Goal: Task Accomplishment & Management: Use online tool/utility

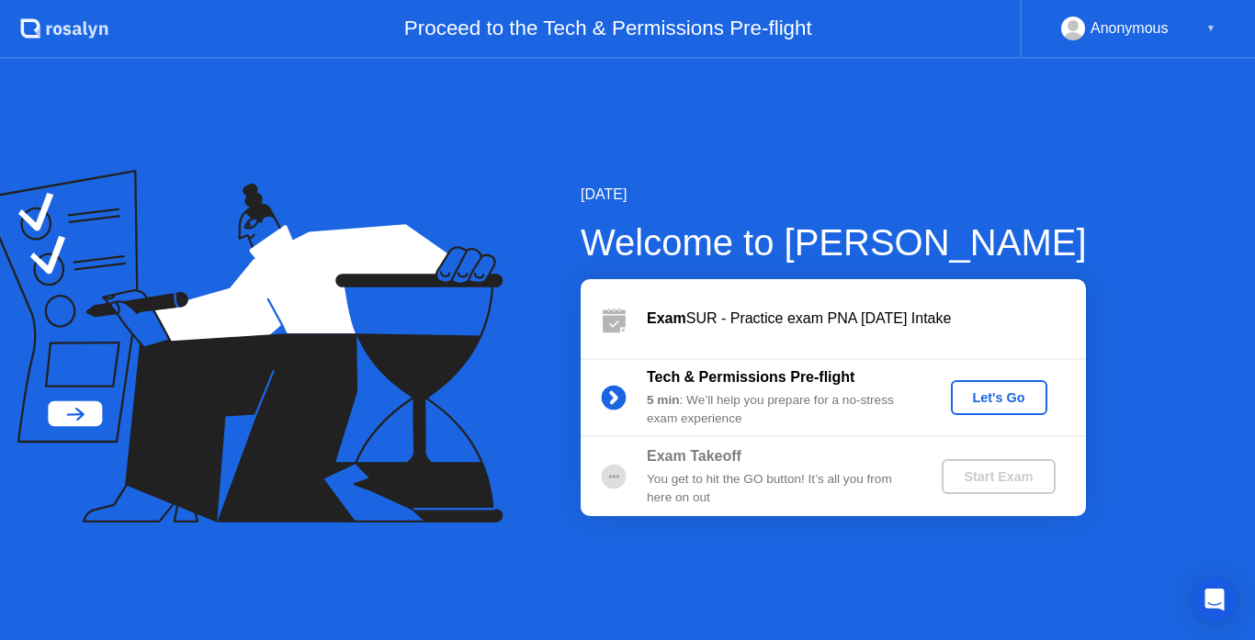
click at [993, 390] on div "Let's Go" at bounding box center [999, 397] width 82 height 15
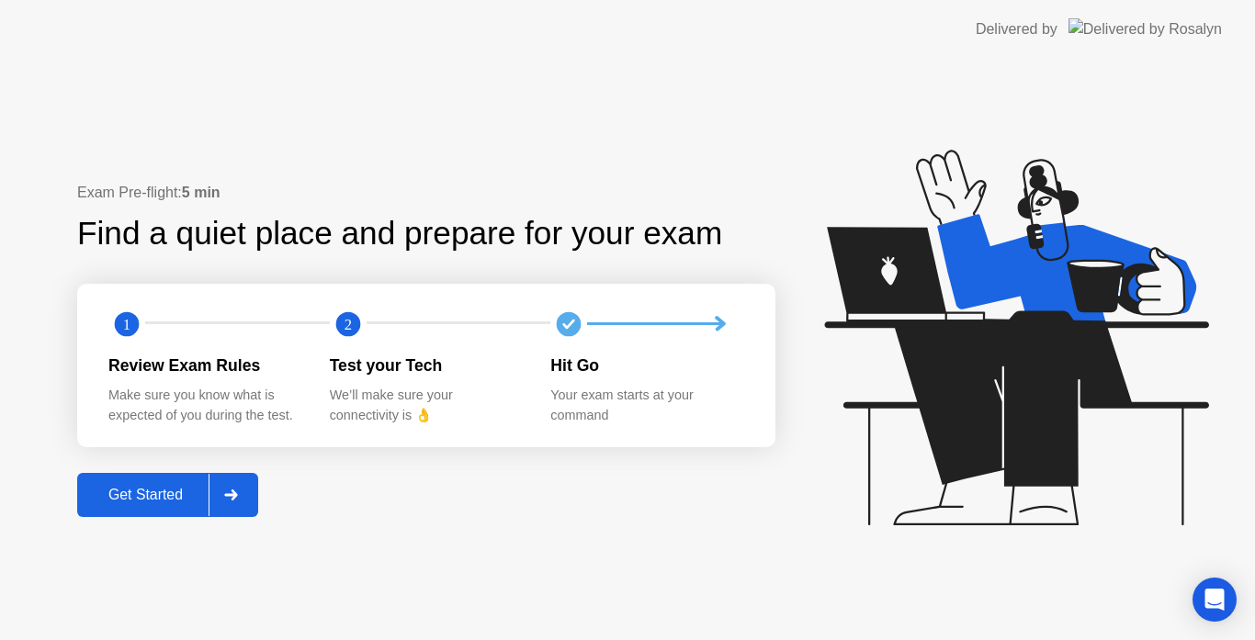
click at [171, 494] on div "Get Started" at bounding box center [146, 495] width 126 height 17
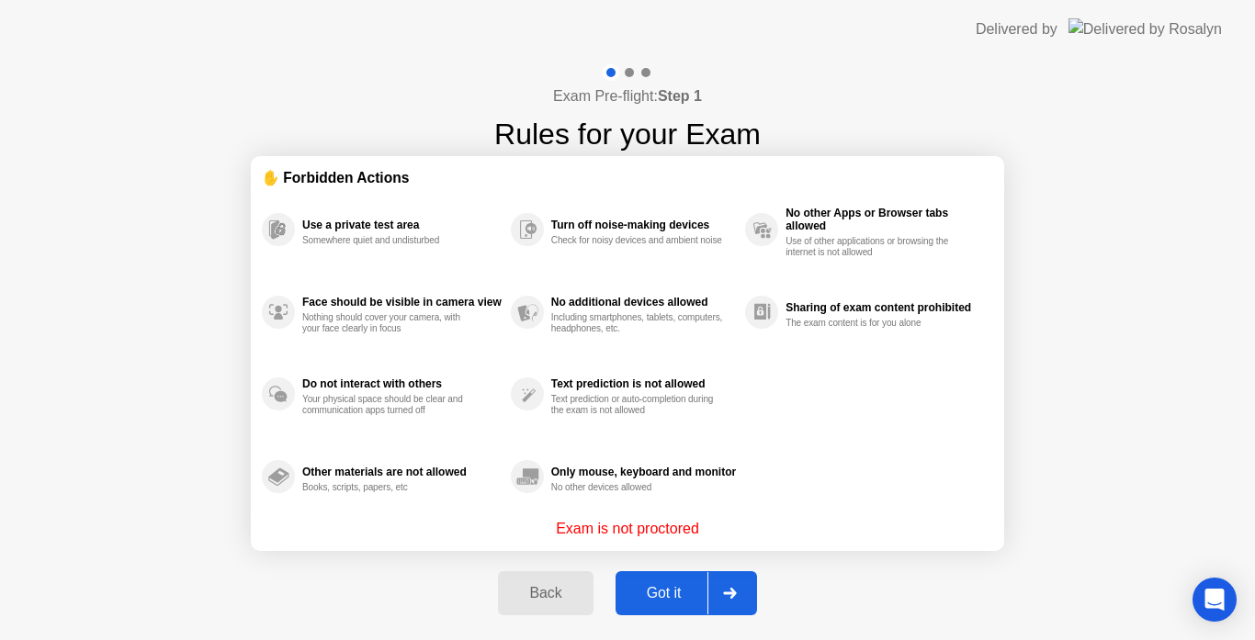
click at [673, 587] on div "Got it" at bounding box center [664, 593] width 86 height 17
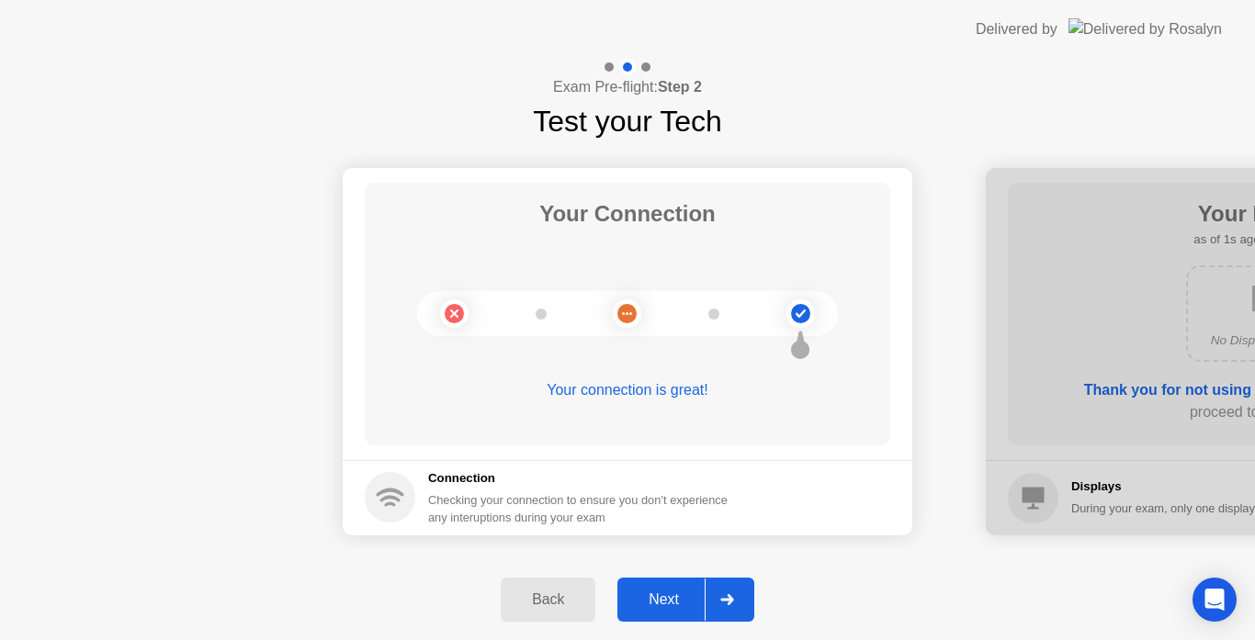
click at [673, 587] on button "Next" at bounding box center [685, 600] width 137 height 44
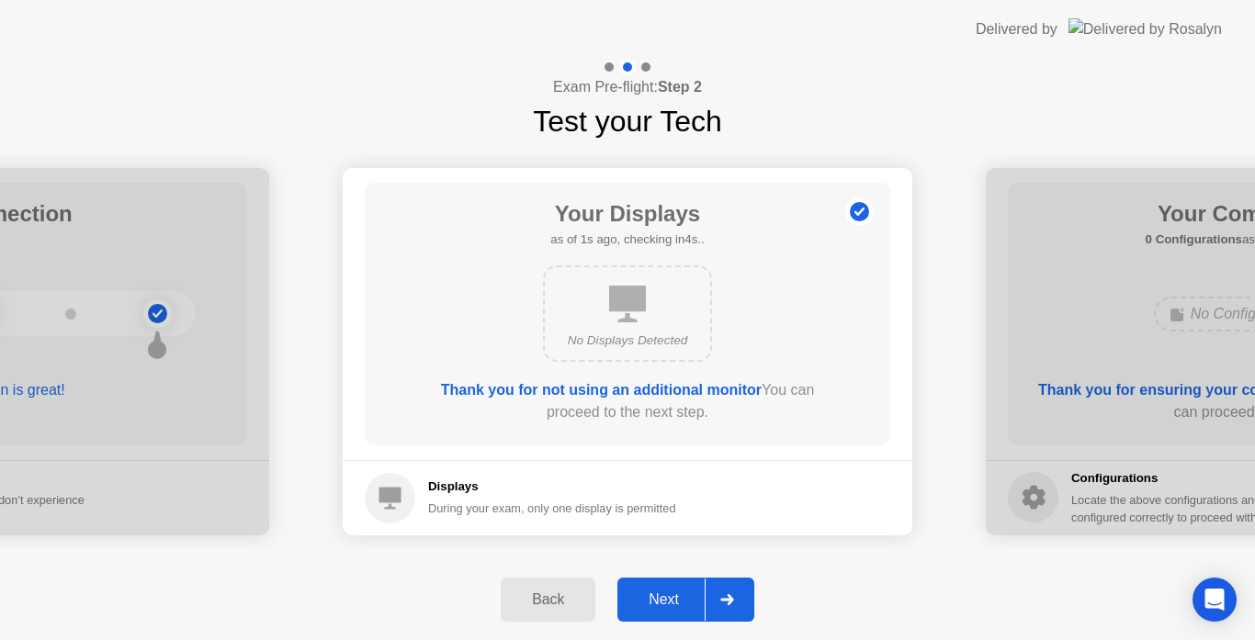
click at [664, 603] on div "Next" at bounding box center [664, 600] width 82 height 17
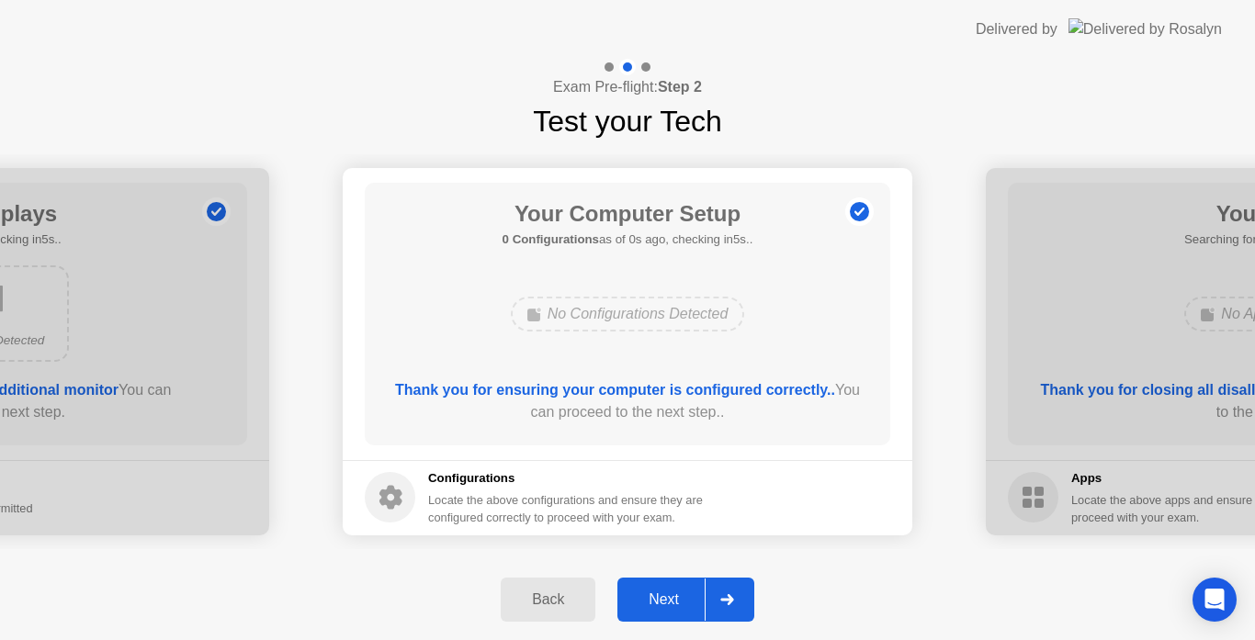
click at [664, 603] on div "Next" at bounding box center [664, 600] width 82 height 17
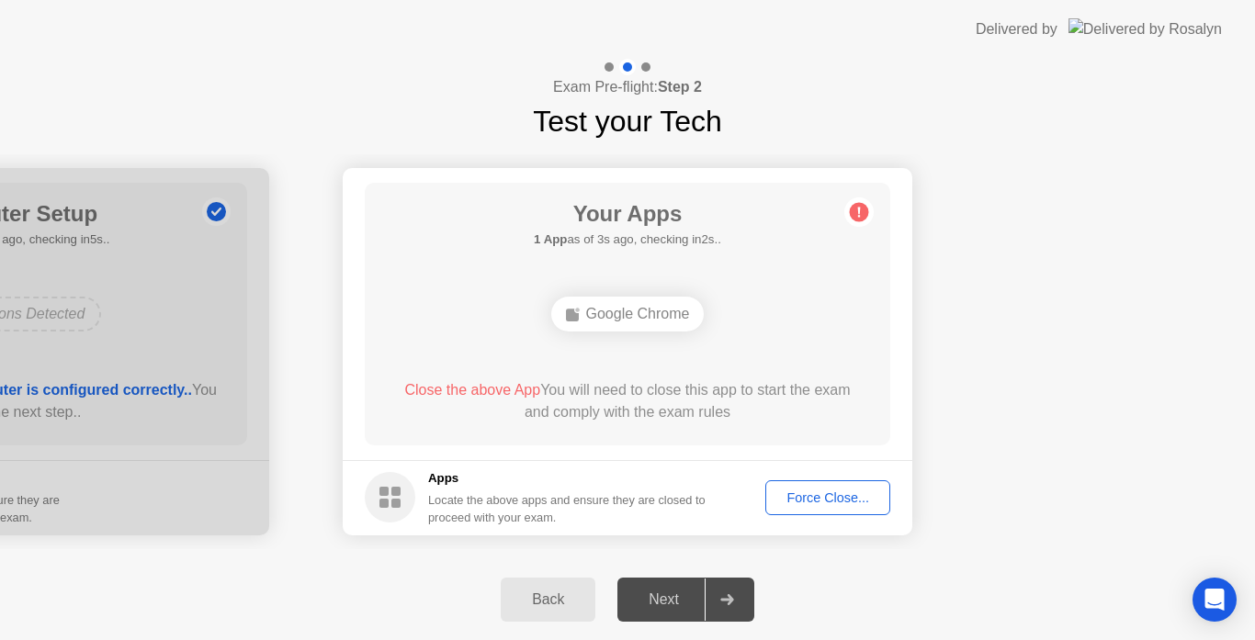
click at [795, 503] on div "Force Close..." at bounding box center [828, 498] width 112 height 15
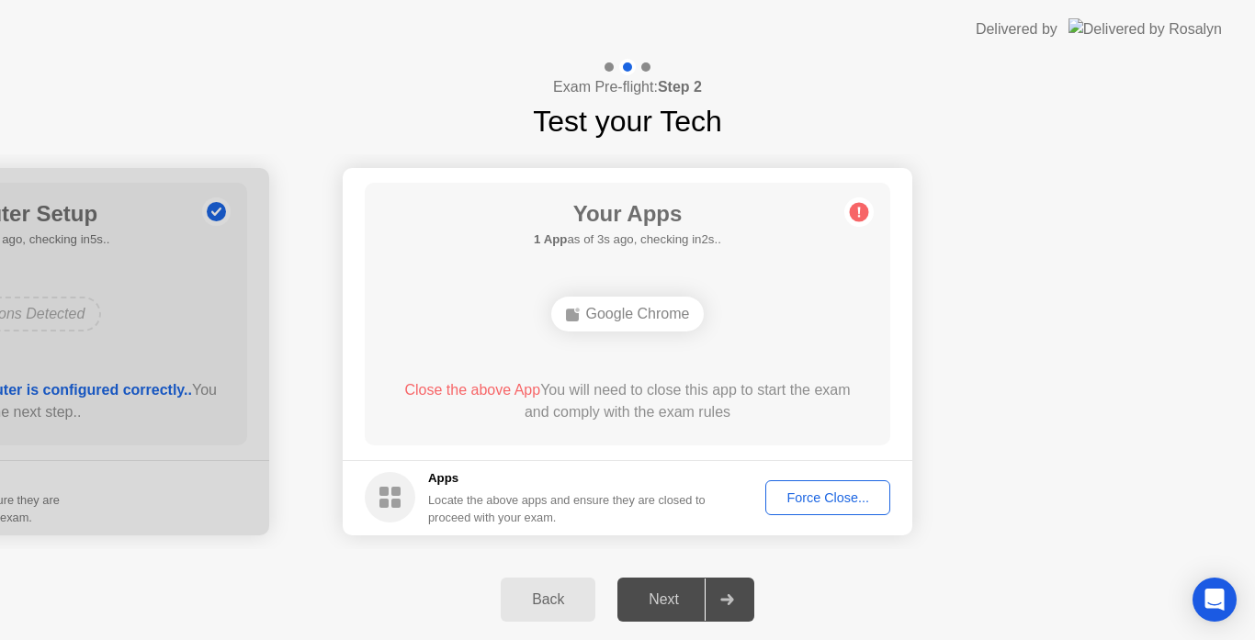
click at [779, 505] on div "Force Close..." at bounding box center [828, 498] width 112 height 15
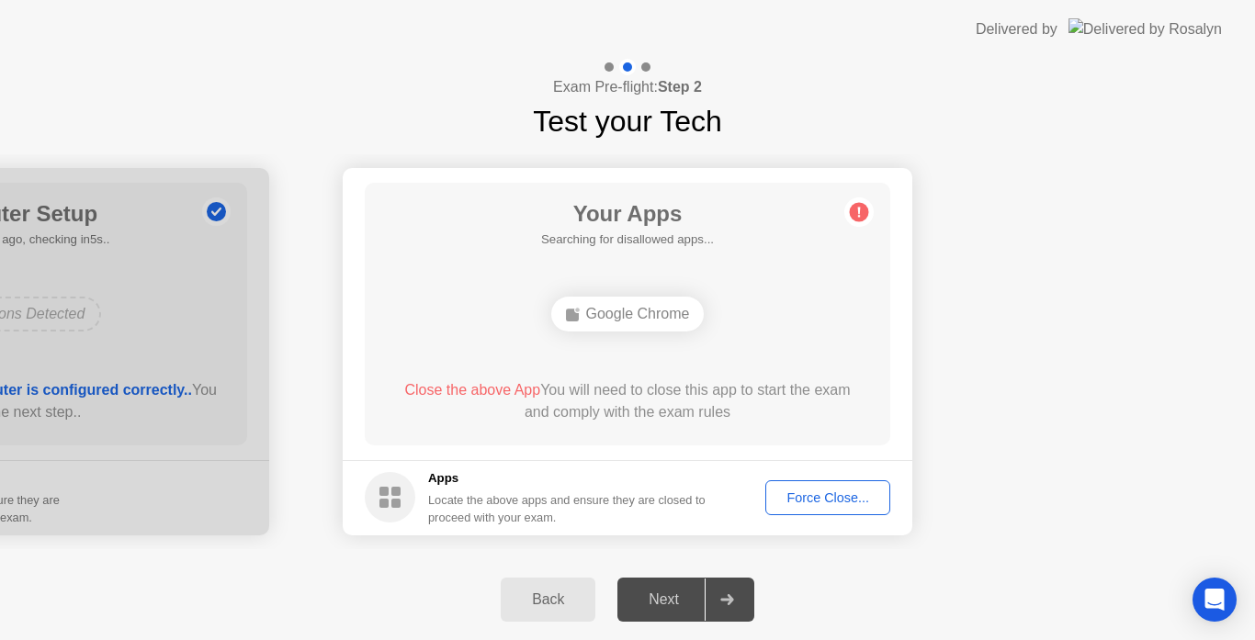
click at [792, 497] on div "Force Close..." at bounding box center [828, 498] width 112 height 15
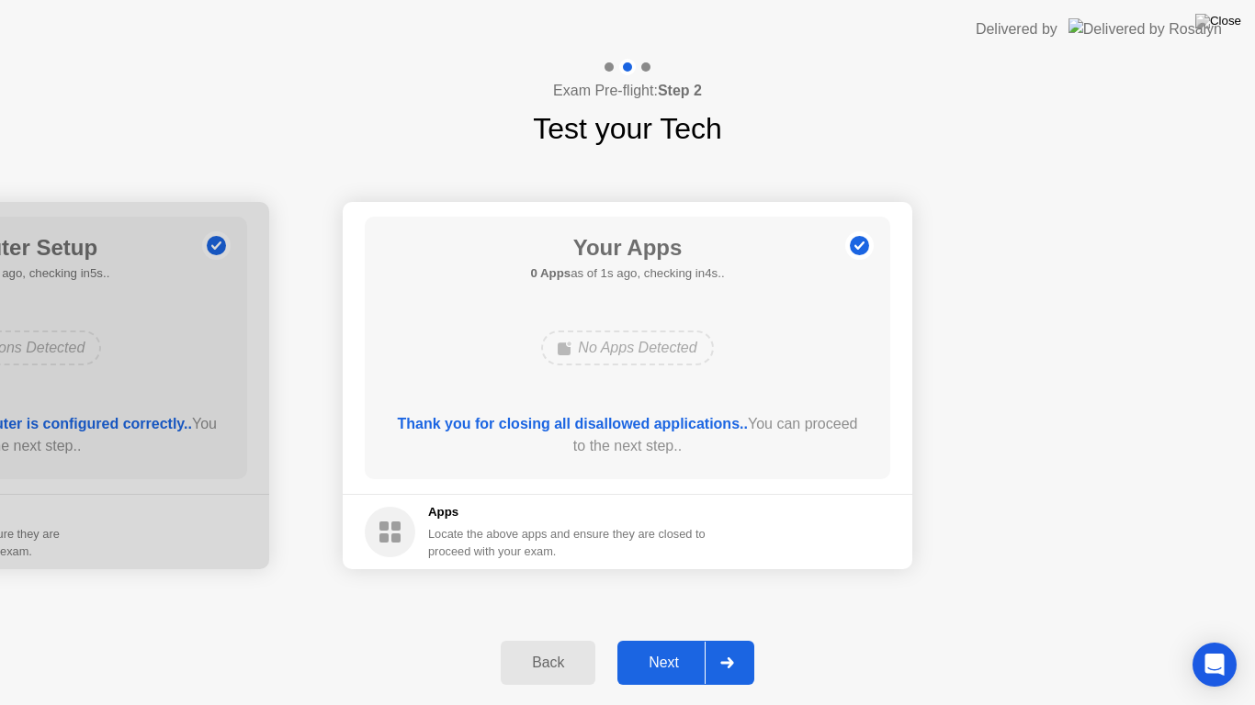
click at [702, 639] on div "Next" at bounding box center [664, 663] width 82 height 17
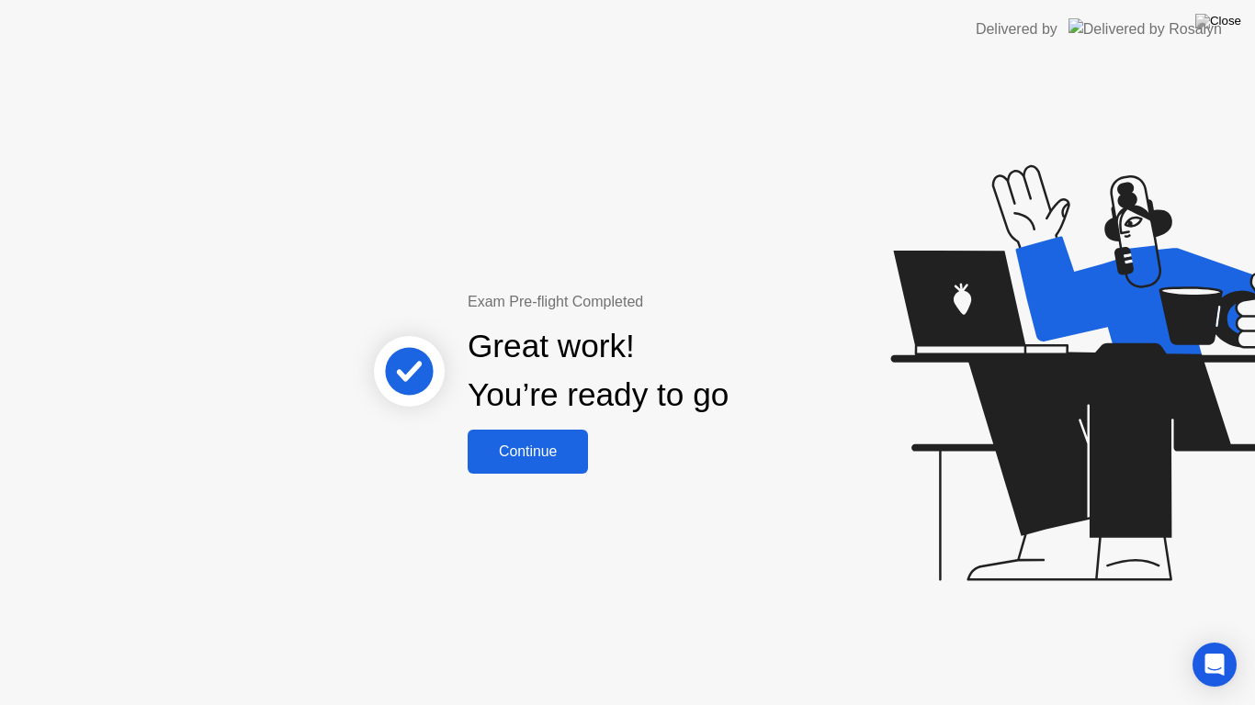
click at [528, 444] on div "Continue" at bounding box center [527, 452] width 109 height 17
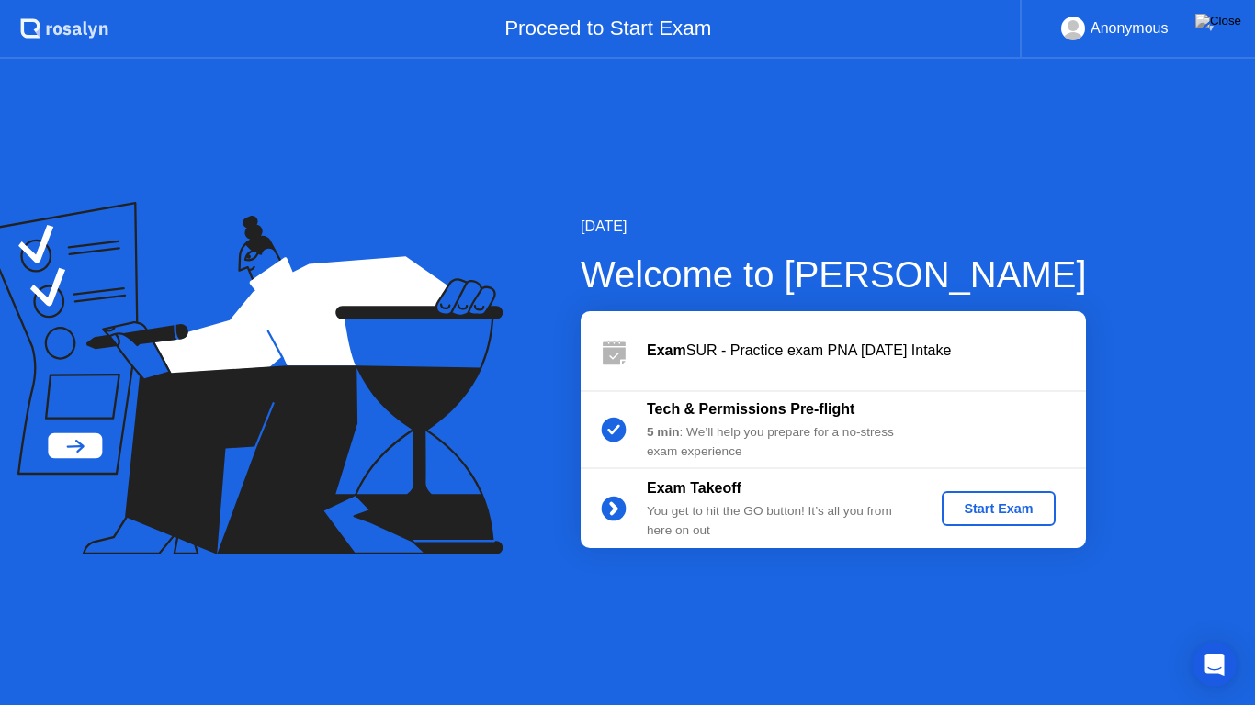
click at [1037, 516] on div "Start Exam" at bounding box center [998, 509] width 98 height 15
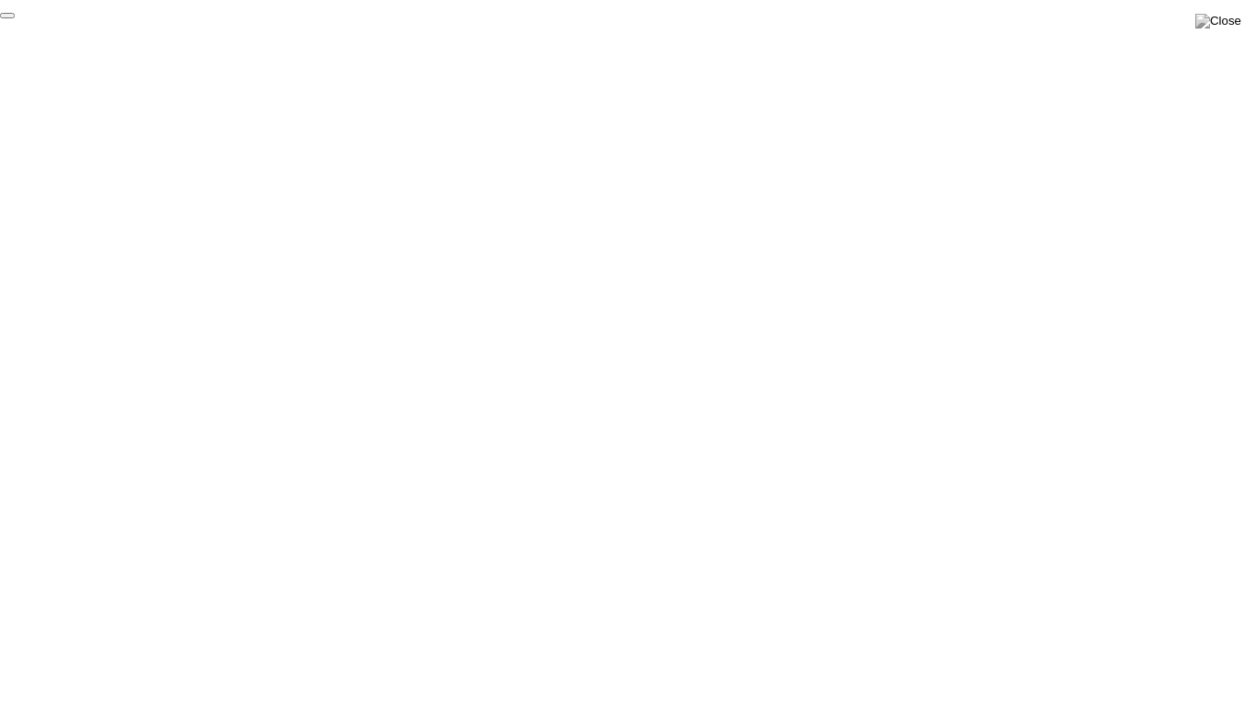
click div "End Proctoring Session"
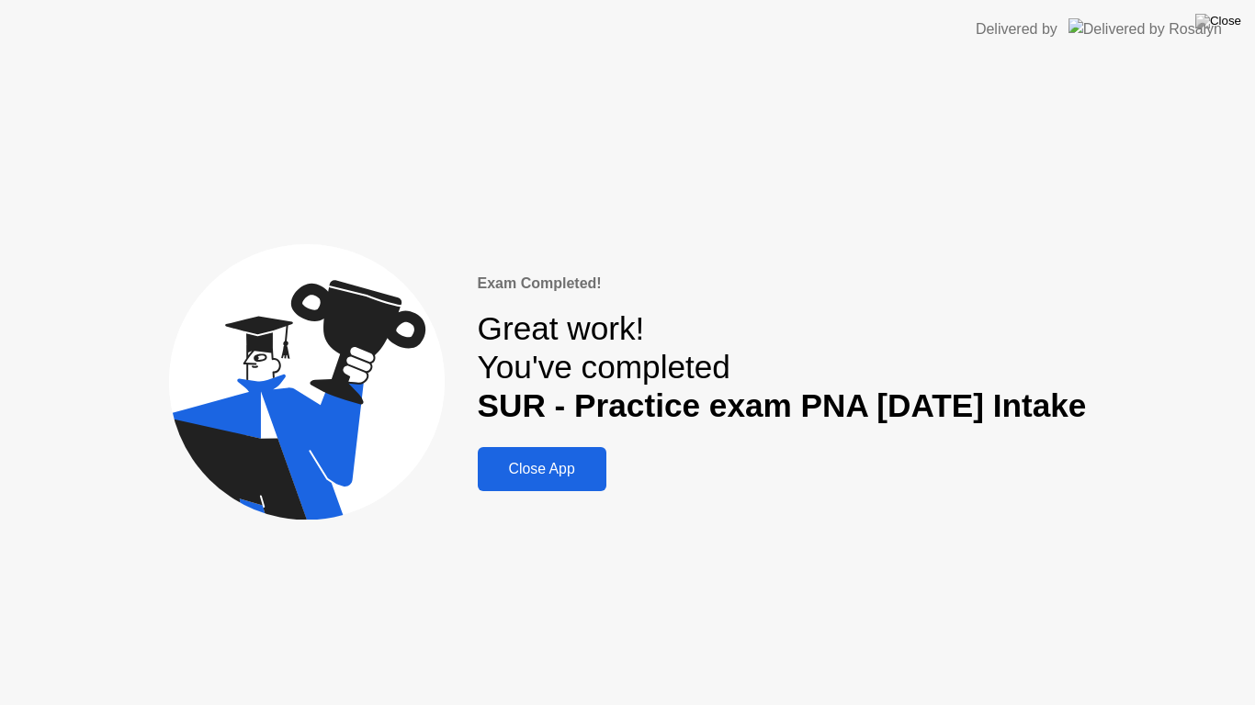
click at [556, 468] on div "Close App" at bounding box center [542, 469] width 118 height 17
